Goal: Task Accomplishment & Management: Complete application form

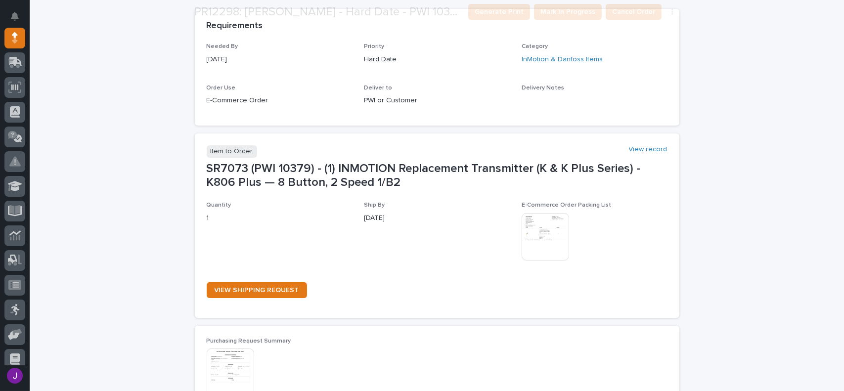
scroll to position [445, 0]
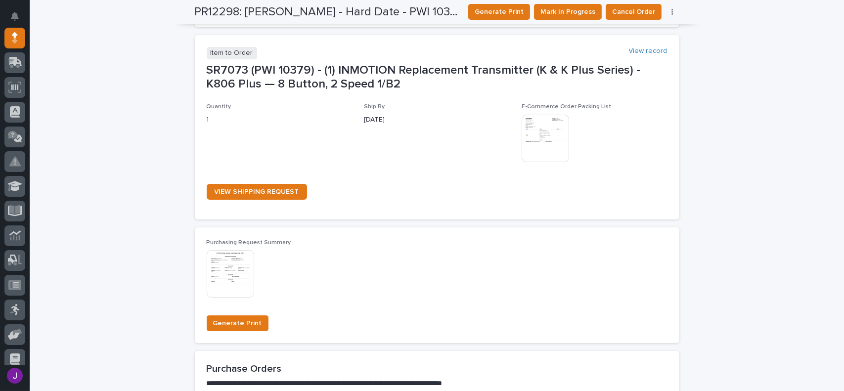
click at [546, 145] on img at bounding box center [545, 138] width 47 height 47
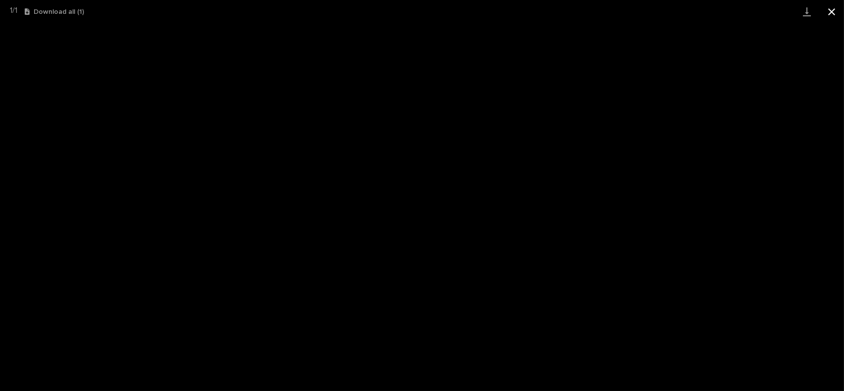
click at [833, 9] on button "Close gallery" at bounding box center [831, 11] width 25 height 23
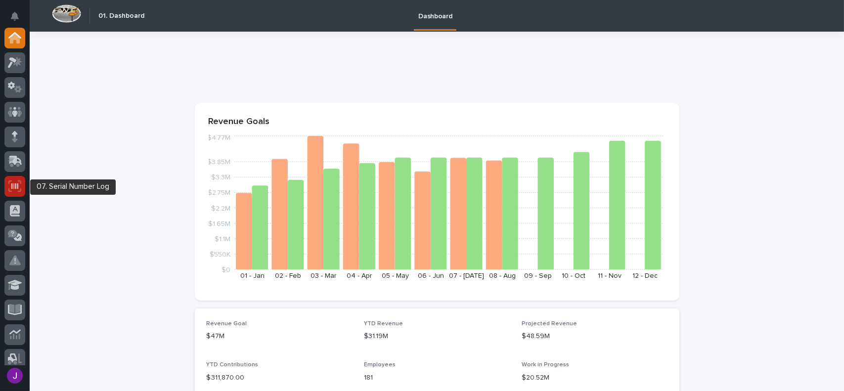
click at [19, 185] on icon at bounding box center [14, 185] width 13 height 11
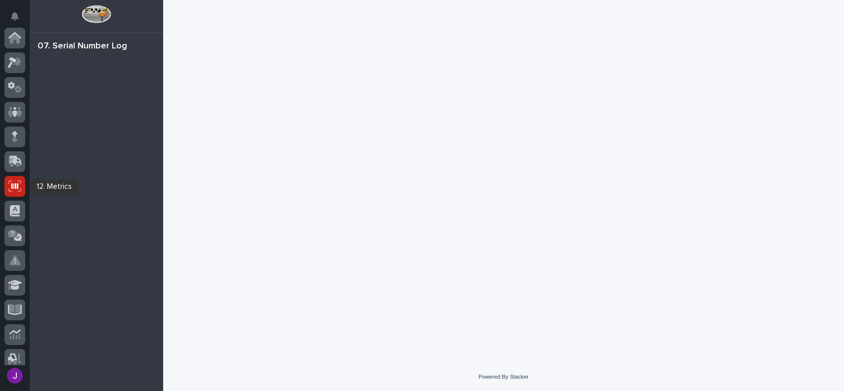
scroll to position [148, 0]
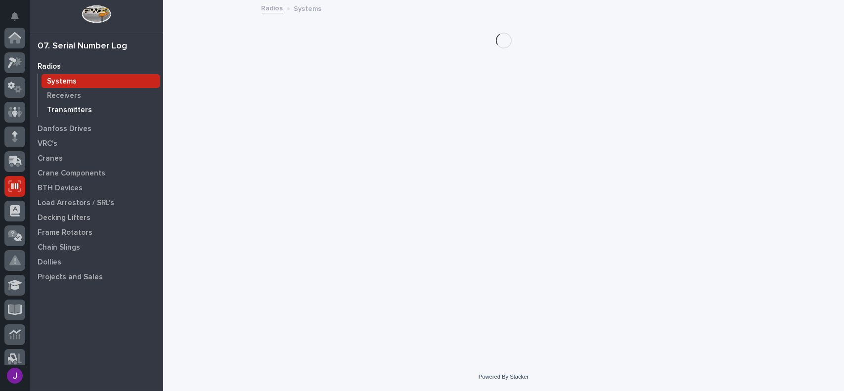
scroll to position [148, 0]
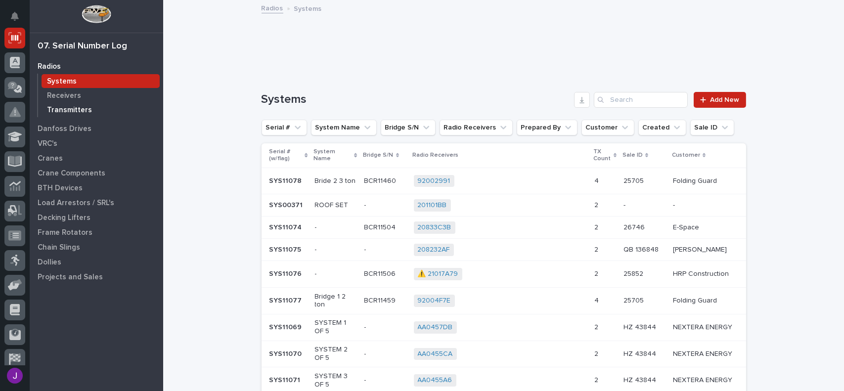
click at [81, 108] on p "Transmitters" at bounding box center [69, 110] width 45 height 9
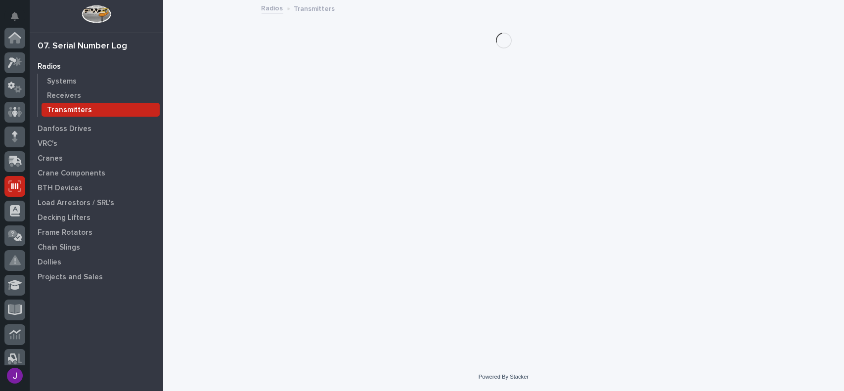
scroll to position [148, 0]
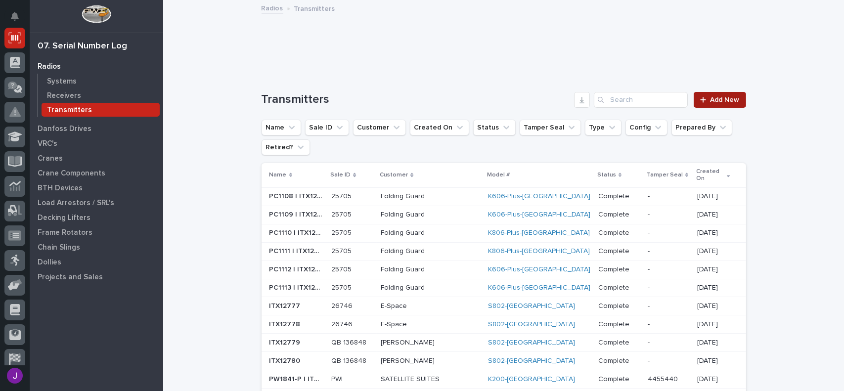
click at [706, 98] on div at bounding box center [705, 99] width 10 height 7
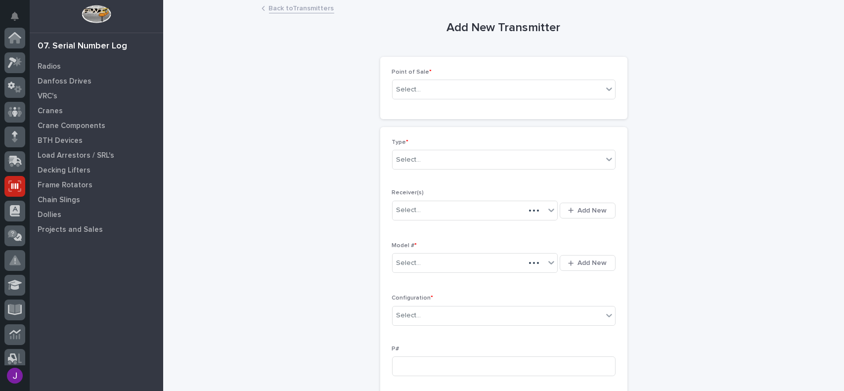
scroll to position [148, 0]
click at [404, 87] on div "Select..." at bounding box center [408, 90] width 25 height 10
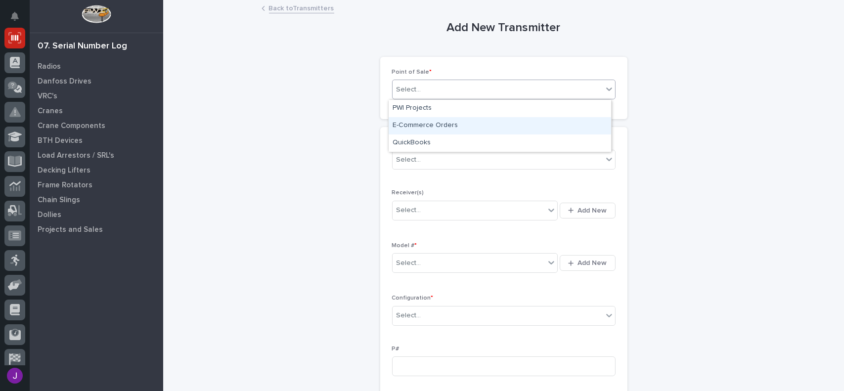
click at [413, 122] on div "E-Commerce Orders" at bounding box center [500, 125] width 222 height 17
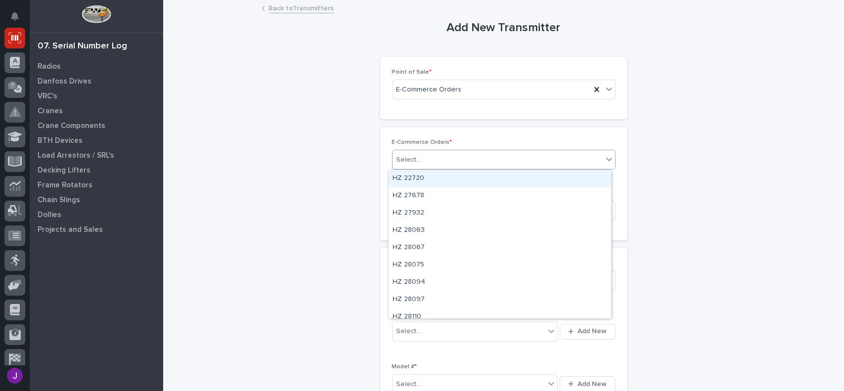
click at [407, 161] on div "Select..." at bounding box center [408, 160] width 25 height 10
type input "*****"
click at [409, 182] on div "PWI 10379" at bounding box center [500, 178] width 222 height 17
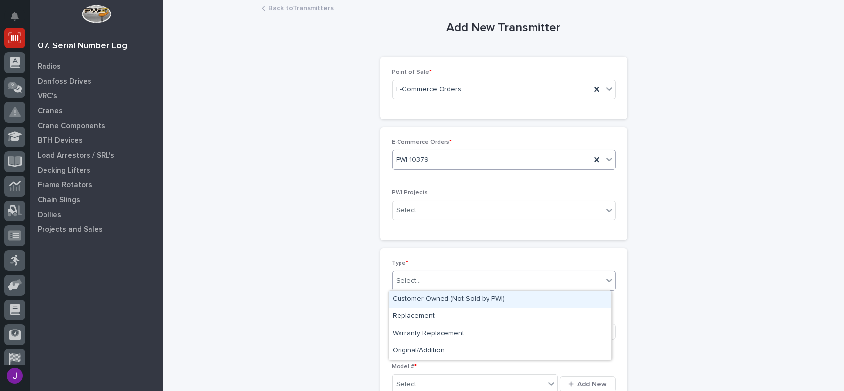
click at [410, 277] on div "Select..." at bounding box center [408, 281] width 25 height 10
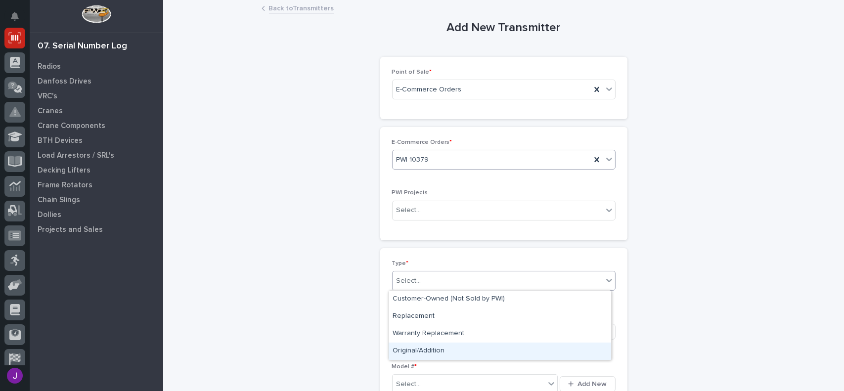
drag, startPoint x: 425, startPoint y: 324, endPoint x: 429, endPoint y: 350, distance: 26.5
click at [429, 350] on div "Original/Addition" at bounding box center [500, 351] width 222 height 17
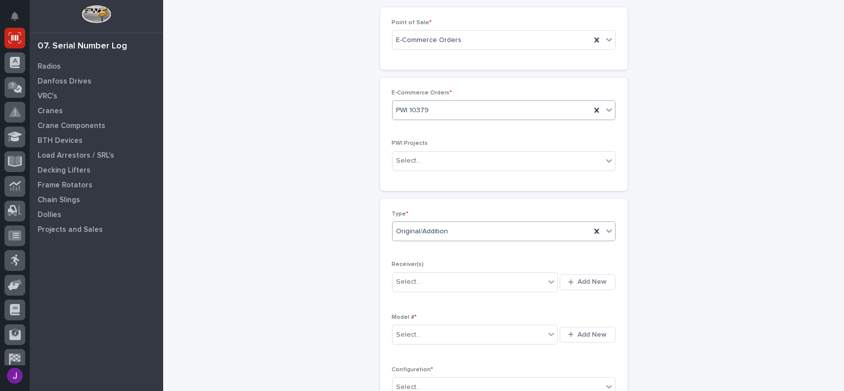
scroll to position [99, 0]
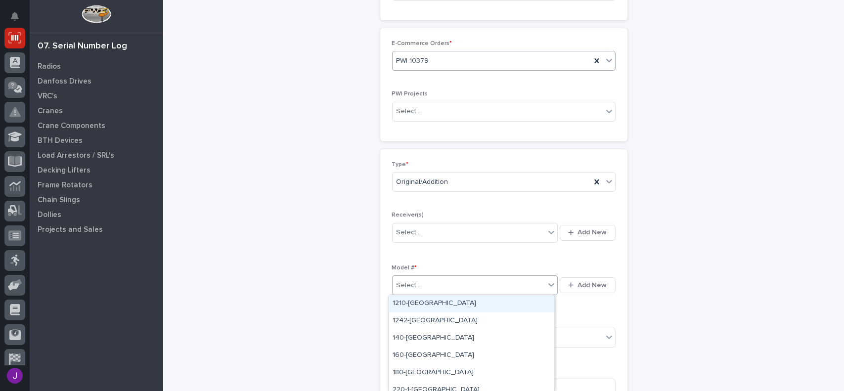
click at [424, 287] on div "Select..." at bounding box center [469, 285] width 153 height 16
type input "***"
click at [426, 305] on div "K806-Plus-[GEOGRAPHIC_DATA]" at bounding box center [472, 303] width 166 height 17
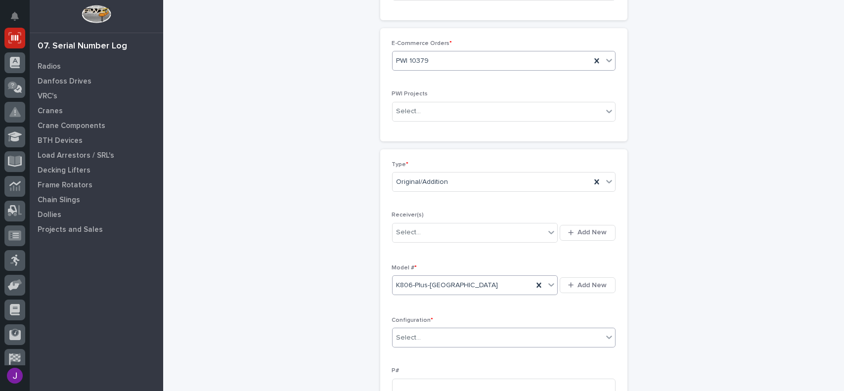
click at [428, 332] on div "Select..." at bounding box center [498, 338] width 210 height 16
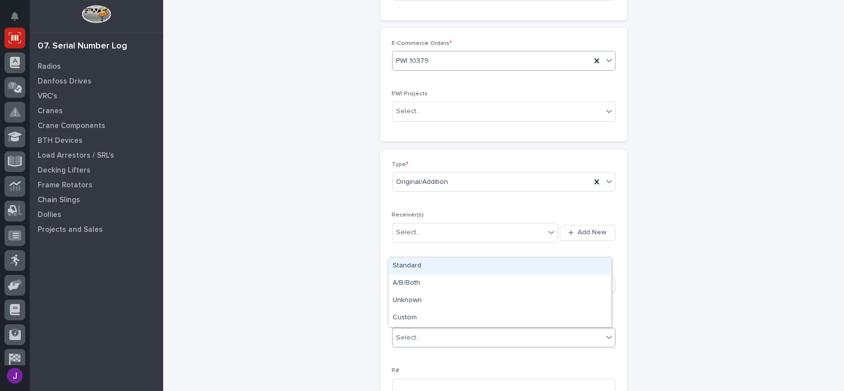
click at [417, 262] on div "Standard" at bounding box center [500, 266] width 222 height 17
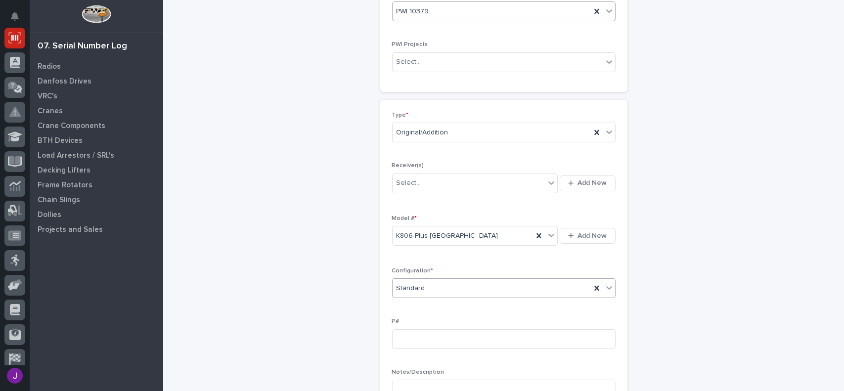
scroll to position [198, 0]
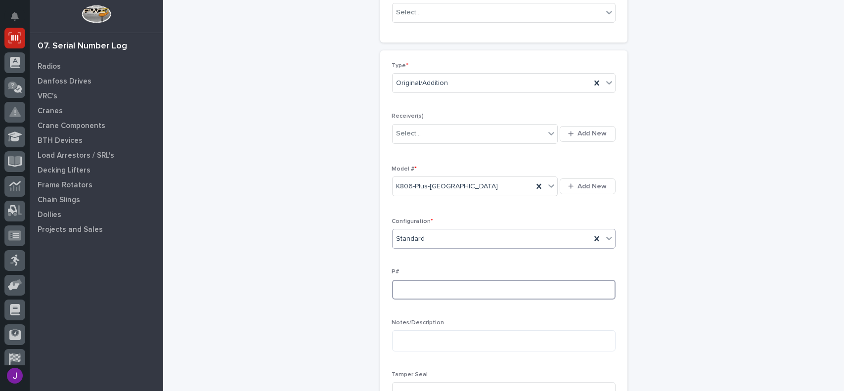
click at [402, 286] on input at bounding box center [503, 290] width 223 height 20
type input "p"
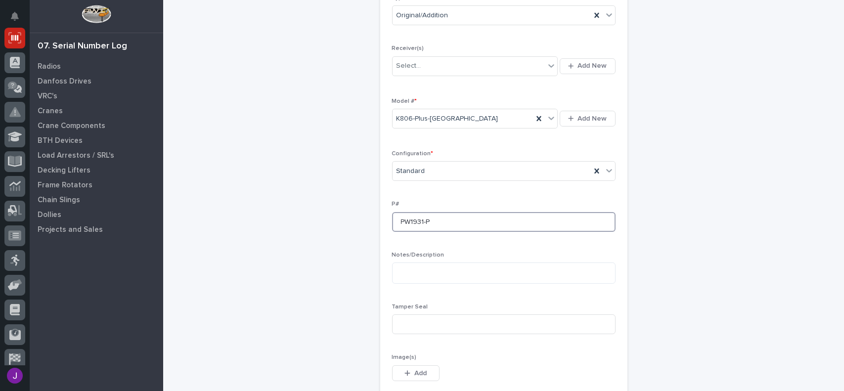
scroll to position [297, 0]
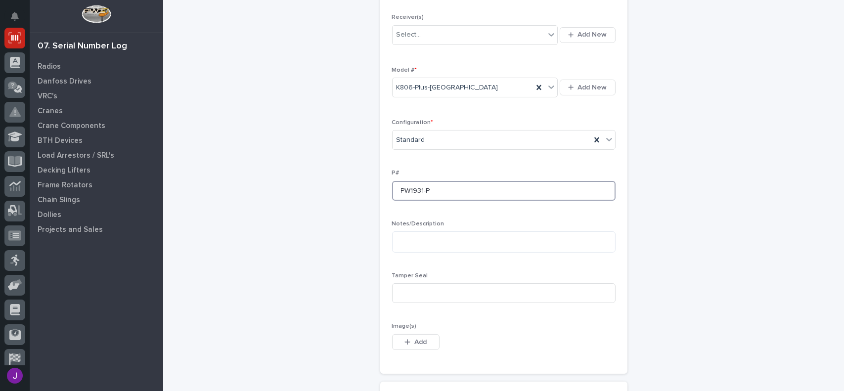
type input "PW1931-P"
click at [402, 286] on input at bounding box center [503, 293] width 223 height 20
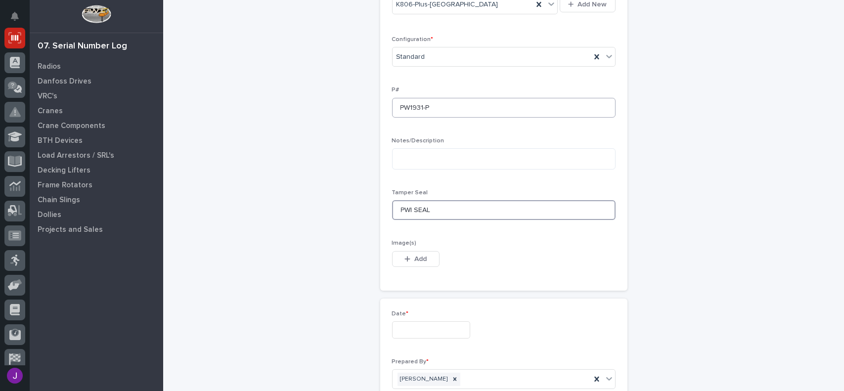
scroll to position [395, 0]
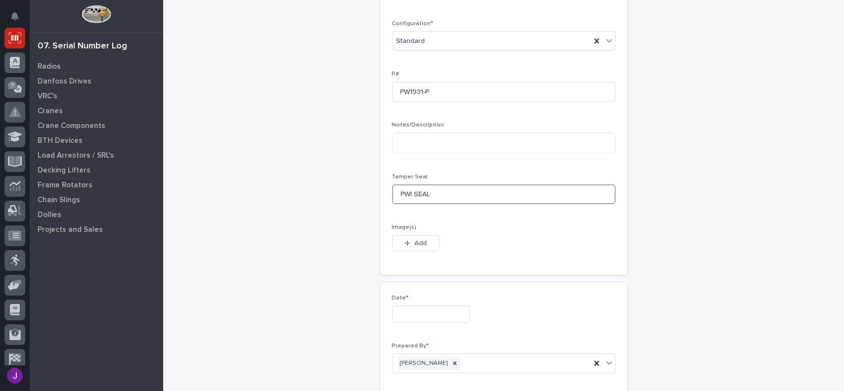
type input "PWI SEAL"
click at [400, 315] on input "text" at bounding box center [431, 314] width 78 height 17
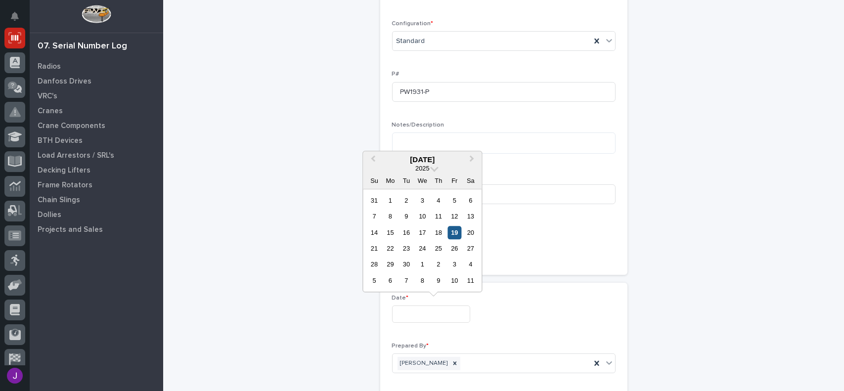
click at [457, 231] on div "19" at bounding box center [454, 232] width 13 height 13
type input "**********"
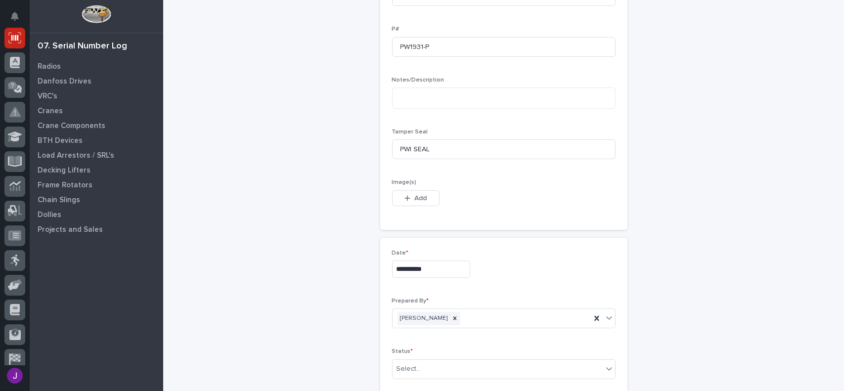
scroll to position [494, 0]
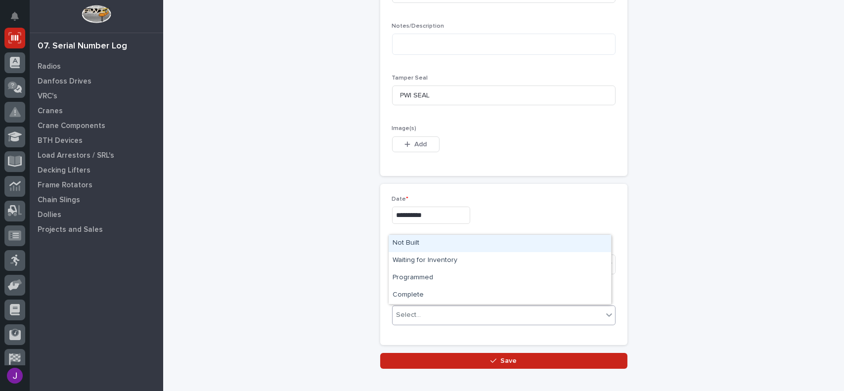
click at [431, 311] on div "Select..." at bounding box center [498, 315] width 210 height 16
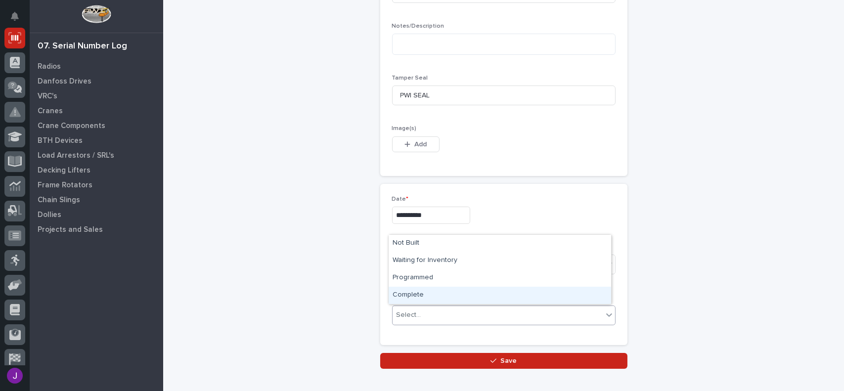
click at [420, 296] on div "Complete" at bounding box center [500, 295] width 222 height 17
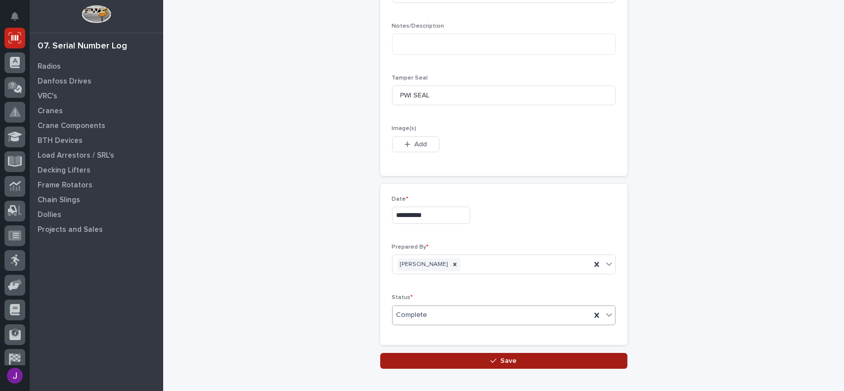
click at [453, 357] on button "Save" at bounding box center [503, 361] width 247 height 16
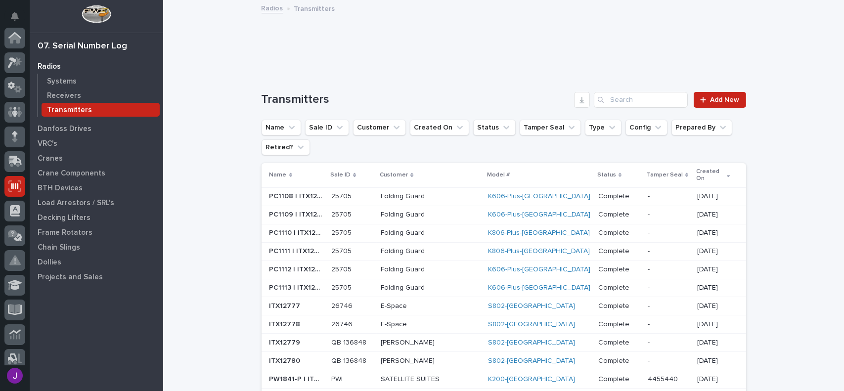
scroll to position [148, 0]
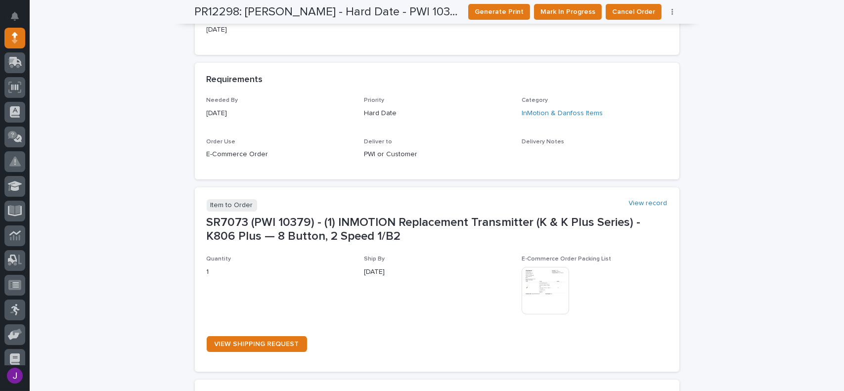
scroll to position [346, 0]
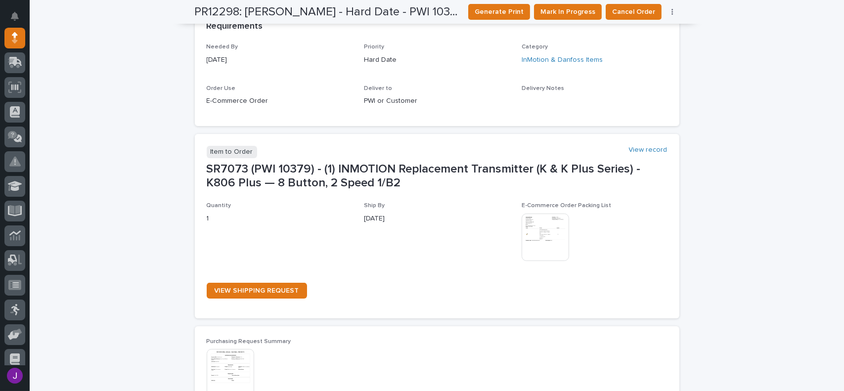
click at [537, 252] on img at bounding box center [545, 237] width 47 height 47
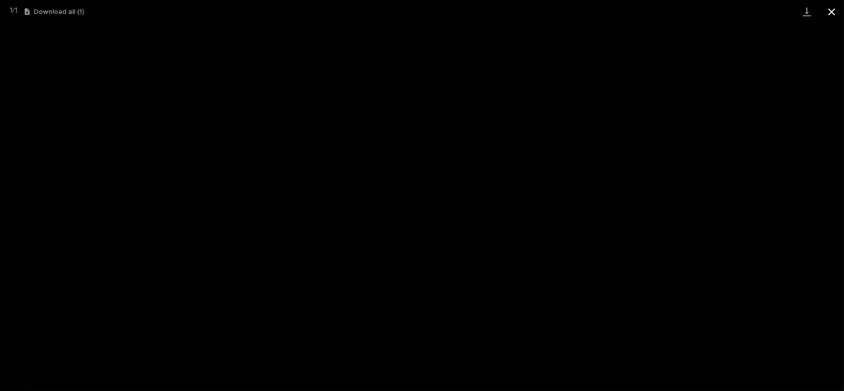
click at [831, 11] on button "Close gallery" at bounding box center [831, 11] width 25 height 23
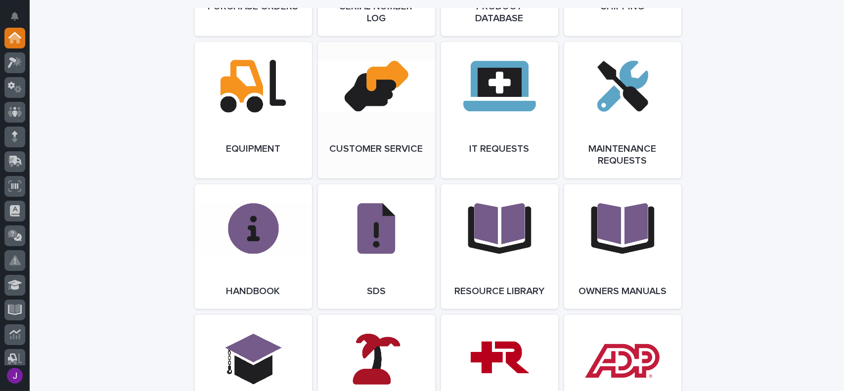
scroll to position [1088, 0]
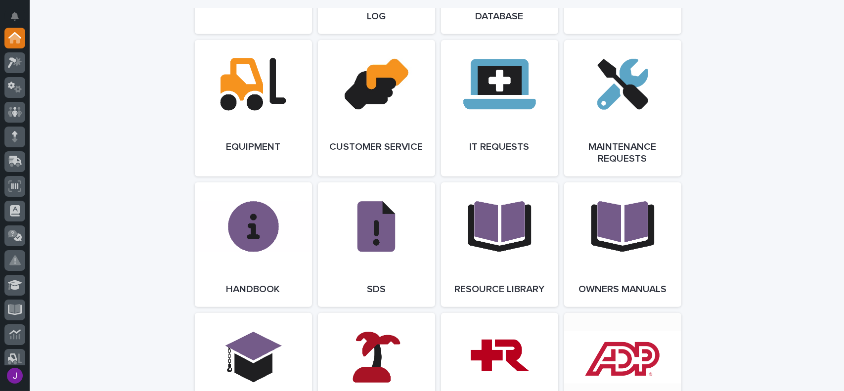
click at [601, 353] on link "Open Link" at bounding box center [622, 375] width 117 height 125
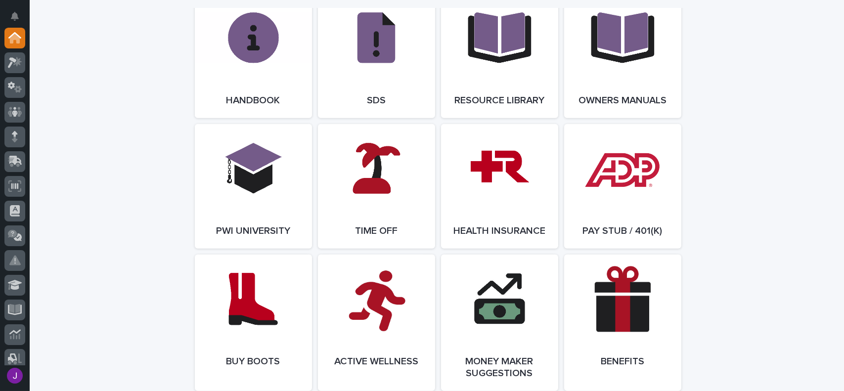
scroll to position [1285, 0]
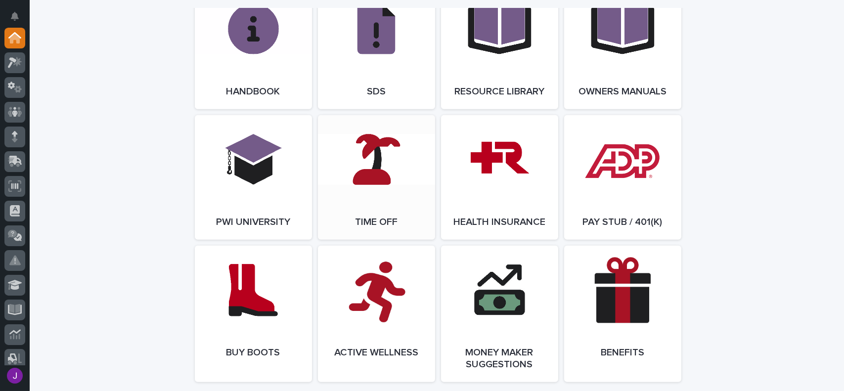
click at [421, 189] on link "Open Link" at bounding box center [376, 177] width 117 height 125
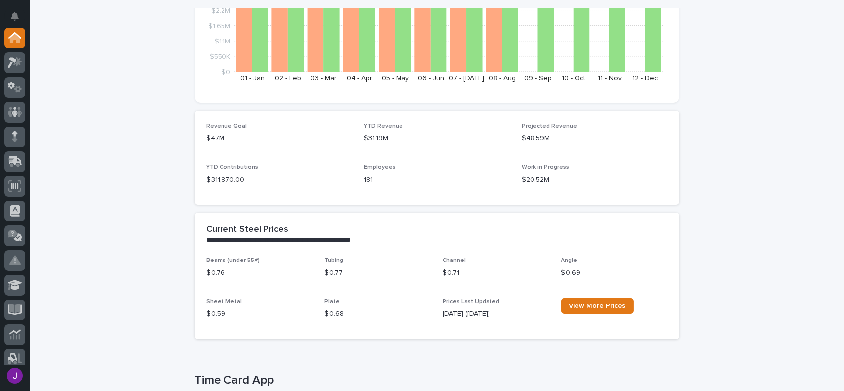
scroll to position [0, 0]
